Goal: Task Accomplishment & Management: Use online tool/utility

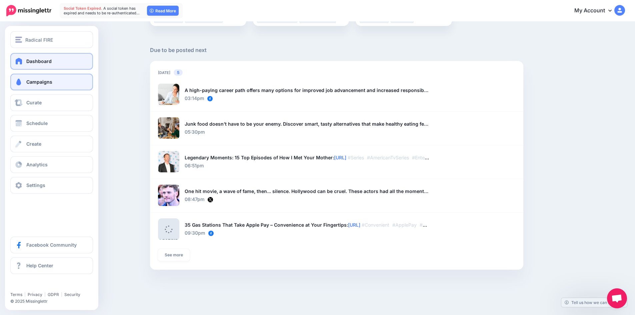
scroll to position [478, 0]
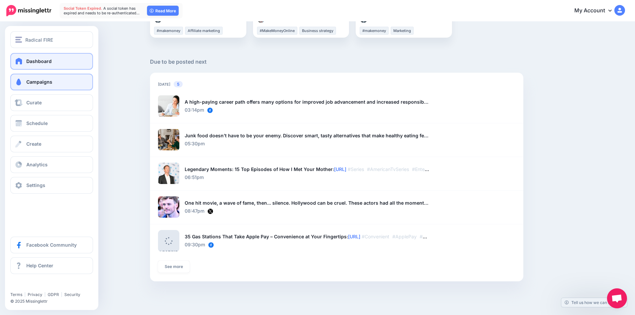
click at [25, 81] on link "Campaigns" at bounding box center [51, 82] width 83 height 17
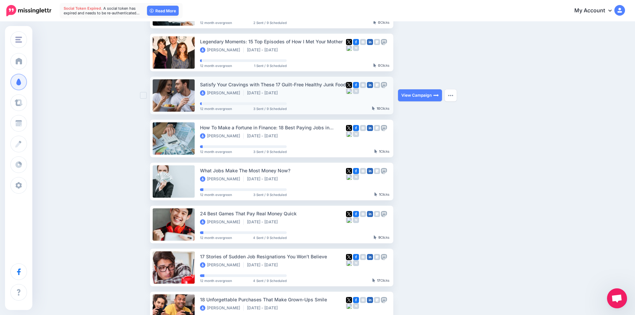
scroll to position [33, 0]
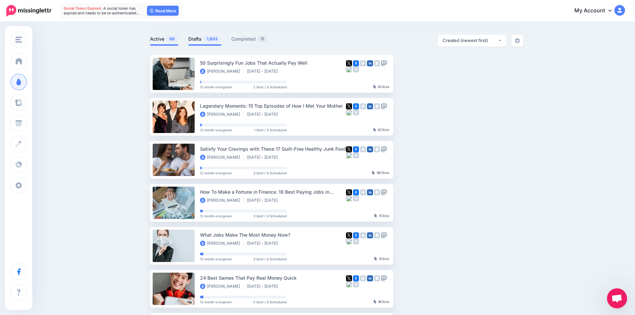
click at [200, 39] on link "Drafts 1,603" at bounding box center [204, 39] width 33 height 8
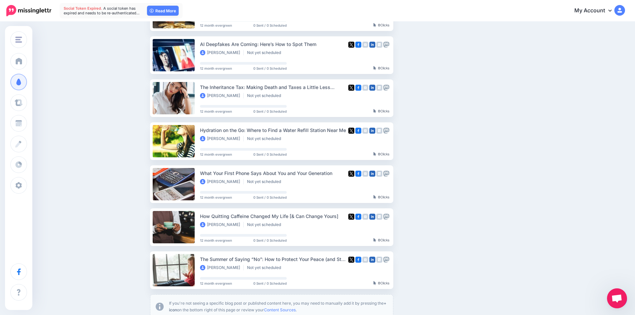
scroll to position [327, 0]
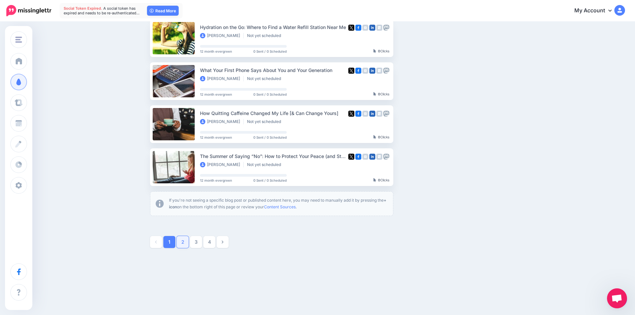
click at [185, 244] on link "2" at bounding box center [183, 242] width 12 height 12
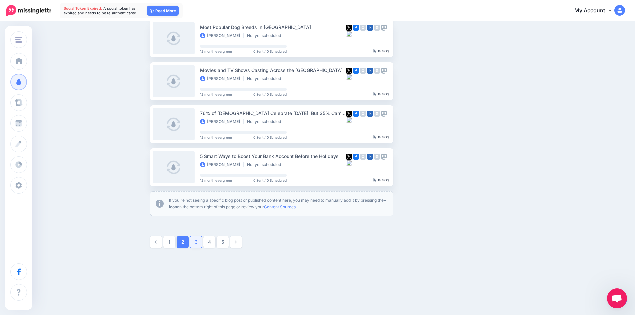
click at [197, 244] on link "3" at bounding box center [196, 242] width 12 height 12
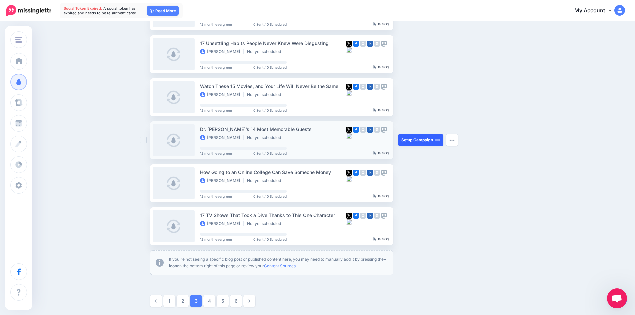
scroll to position [291, 0]
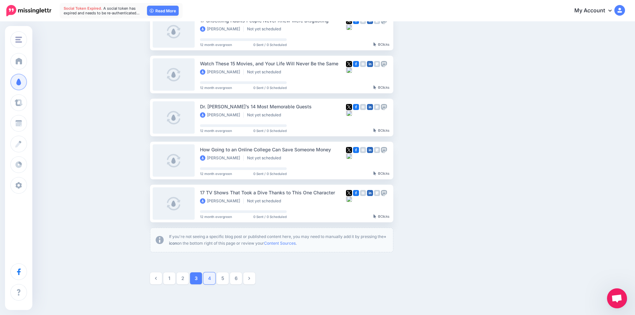
click at [214, 276] on link "4" at bounding box center [209, 278] width 12 height 12
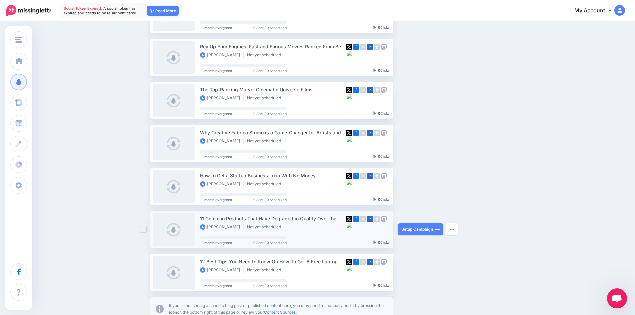
scroll to position [224, 0]
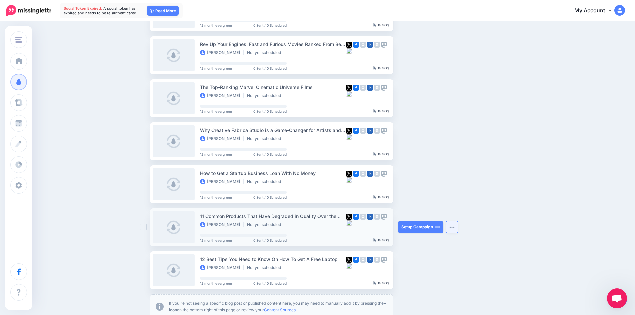
click at [454, 228] on img "button" at bounding box center [451, 227] width 5 height 2
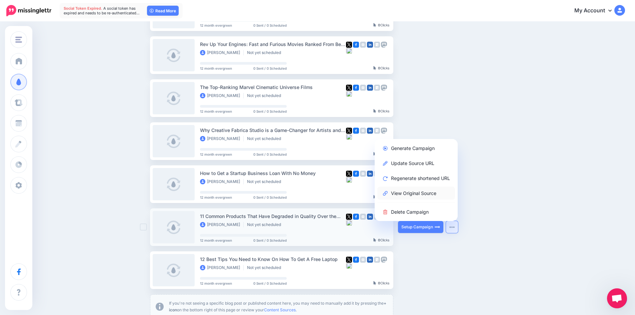
click at [423, 195] on link "View Original Source" at bounding box center [416, 193] width 78 height 13
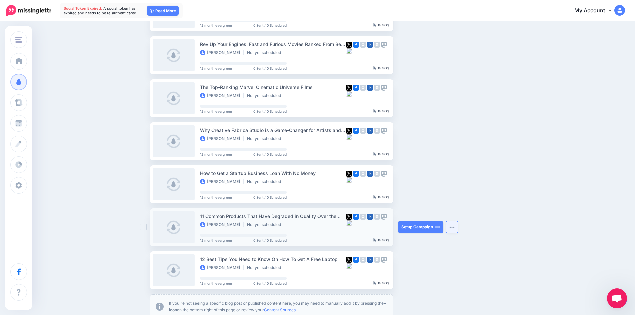
click at [453, 227] on img "button" at bounding box center [451, 227] width 5 height 2
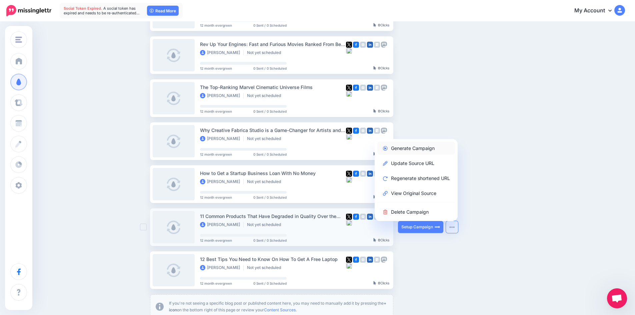
click at [420, 146] on link "Generate Campaign" at bounding box center [416, 148] width 78 height 13
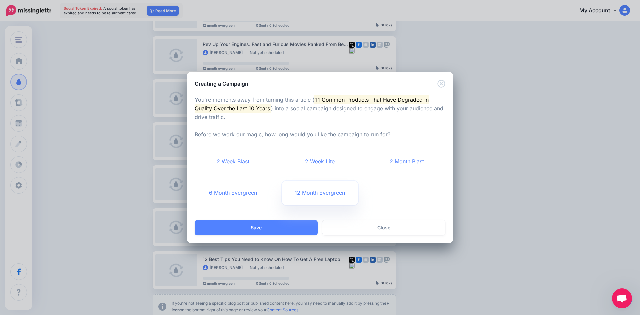
click at [304, 199] on link "12 Month Evergreen" at bounding box center [320, 193] width 77 height 25
click at [288, 226] on button "Save" at bounding box center [256, 227] width 123 height 15
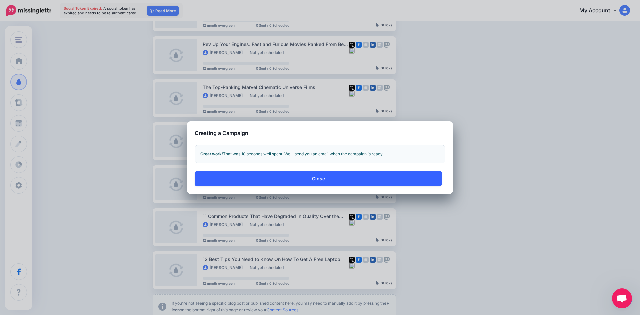
click at [343, 179] on button "Close" at bounding box center [318, 178] width 247 height 15
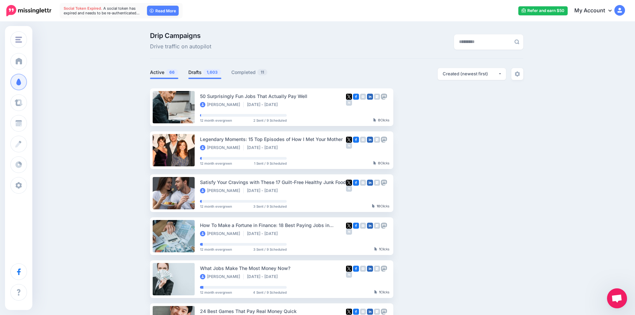
click at [207, 73] on span "1,603" at bounding box center [212, 72] width 18 height 6
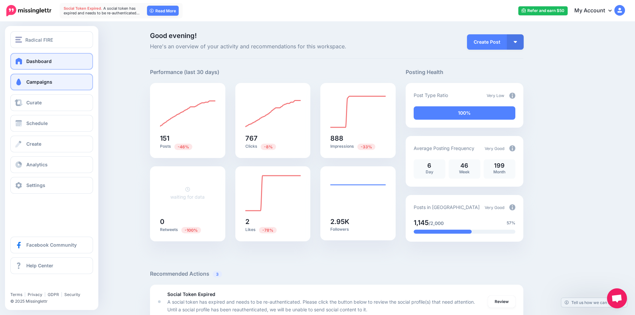
click at [36, 84] on span "Campaigns" at bounding box center [39, 82] width 26 height 6
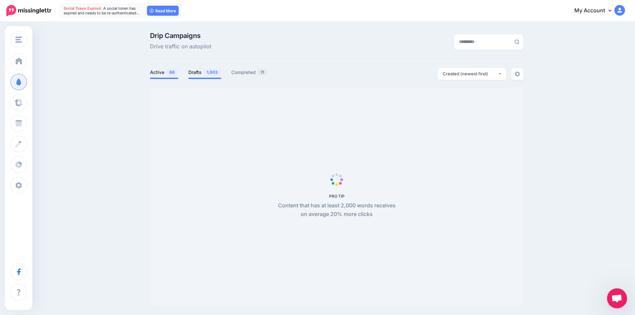
click at [205, 72] on link "Drafts 1,603" at bounding box center [204, 72] width 33 height 8
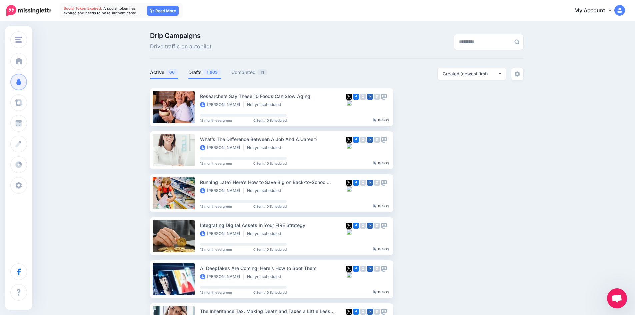
click at [170, 71] on span "66" at bounding box center [172, 72] width 12 height 6
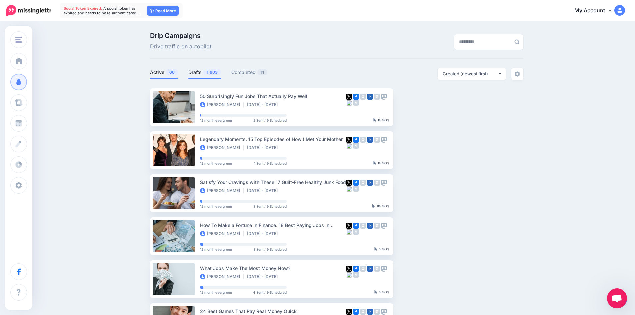
click at [194, 72] on link "Drafts 1,603" at bounding box center [204, 72] width 33 height 8
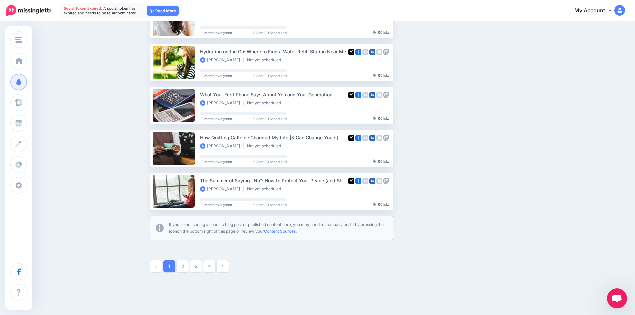
scroll to position [327, 0]
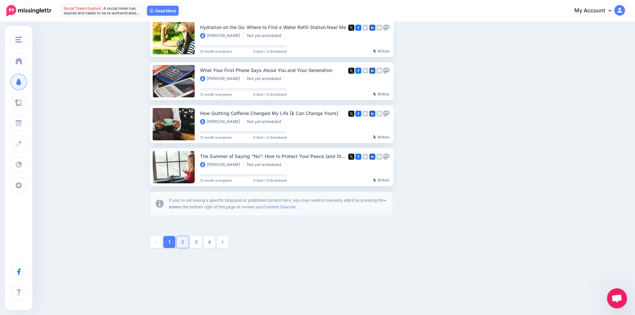
click at [186, 242] on link "2" at bounding box center [183, 242] width 12 height 12
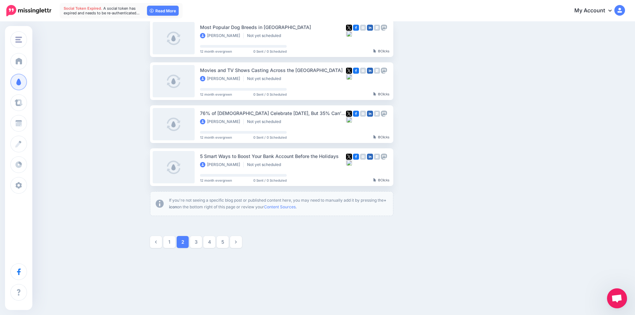
click at [198, 243] on link "3" at bounding box center [196, 242] width 12 height 12
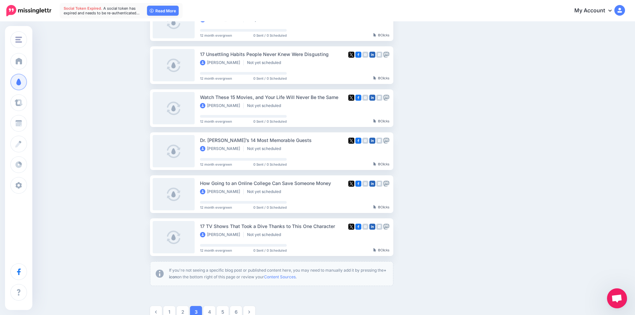
scroll to position [257, 0]
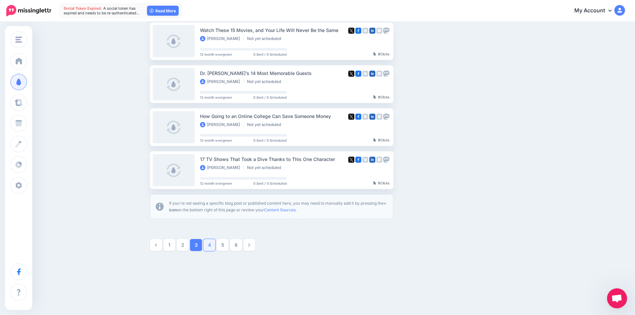
click at [212, 243] on link "4" at bounding box center [209, 245] width 12 height 12
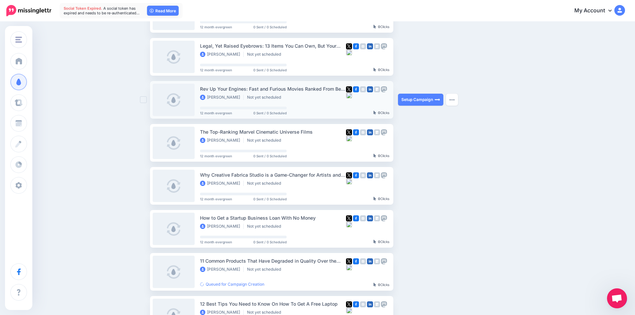
scroll to position [224, 0]
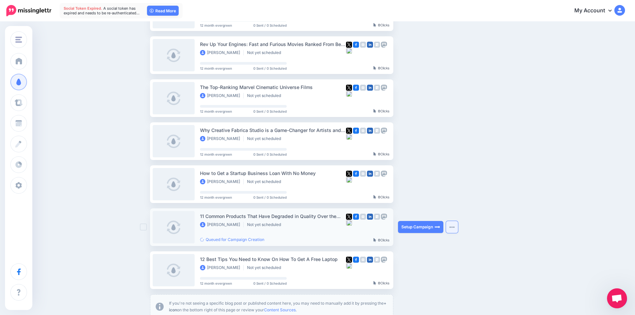
click at [451, 225] on button "button" at bounding box center [452, 227] width 12 height 12
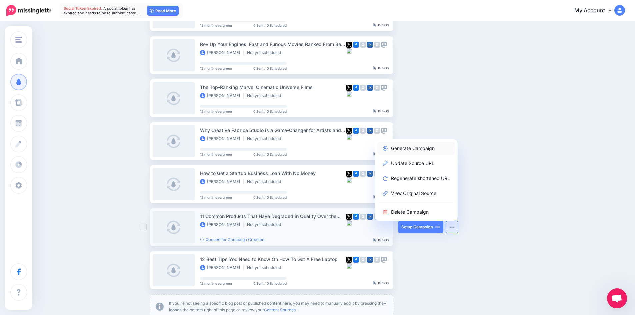
click at [412, 149] on link "Generate Campaign" at bounding box center [416, 148] width 78 height 13
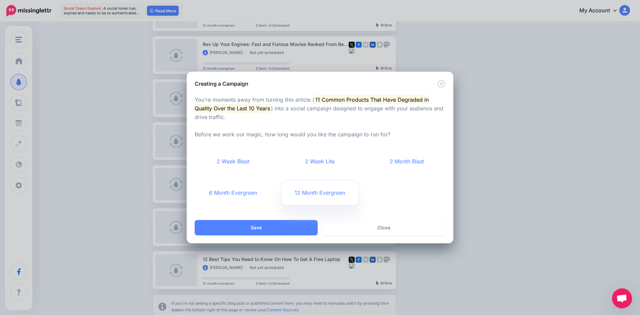
click at [327, 193] on link "12 Month Evergreen" at bounding box center [320, 193] width 77 height 25
click at [285, 228] on button "Save" at bounding box center [256, 227] width 123 height 15
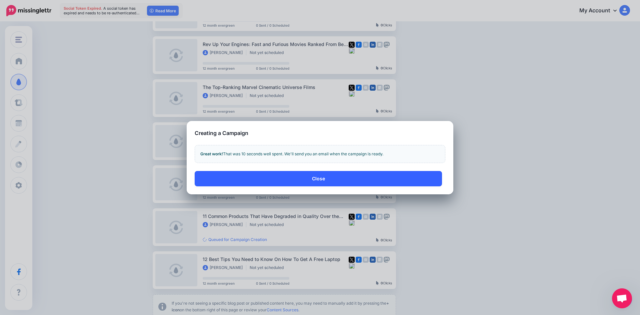
click at [313, 179] on button "Close" at bounding box center [318, 178] width 247 height 15
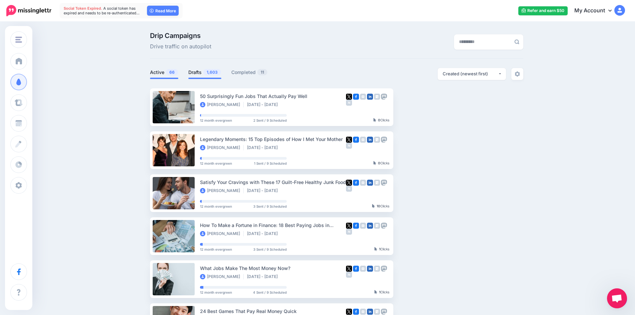
click at [200, 73] on link "Drafts 1,603" at bounding box center [204, 72] width 33 height 8
